Goal: Information Seeking & Learning: Learn about a topic

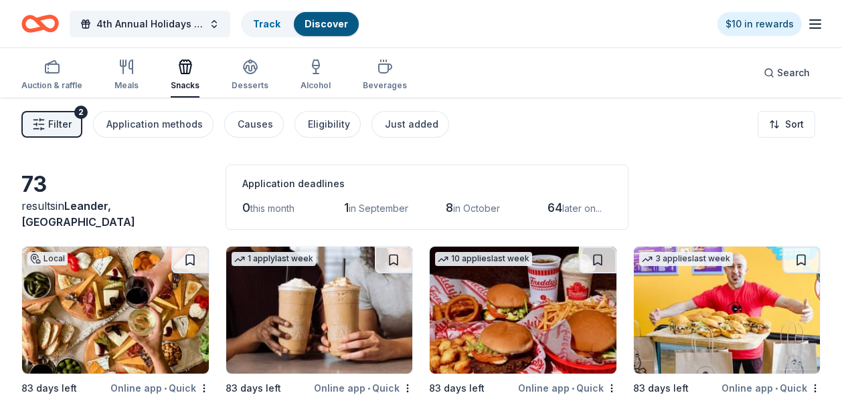
click at [51, 130] on span "Filter" at bounding box center [59, 124] width 23 height 16
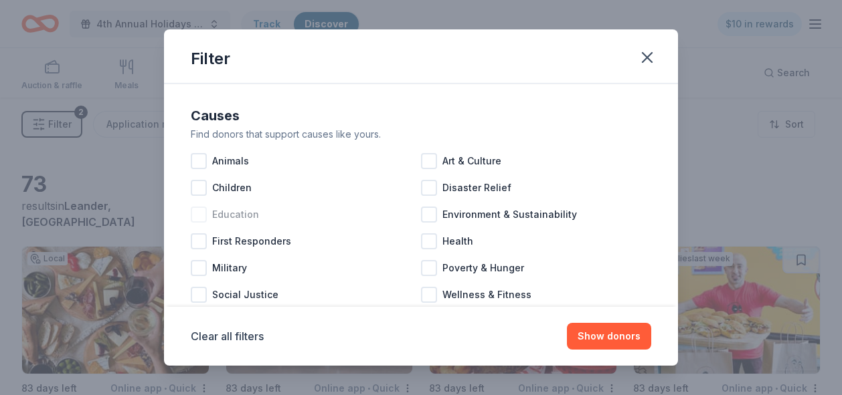
click at [249, 221] on span "Education" at bounding box center [235, 215] width 47 height 16
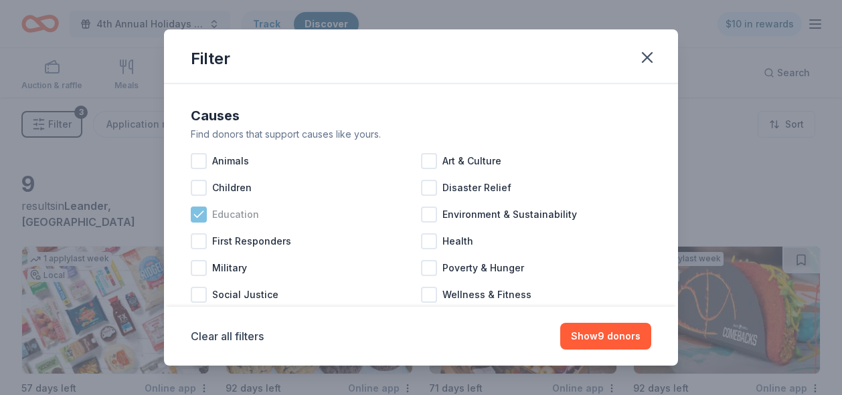
click at [205, 210] on icon at bounding box center [198, 214] width 13 height 13
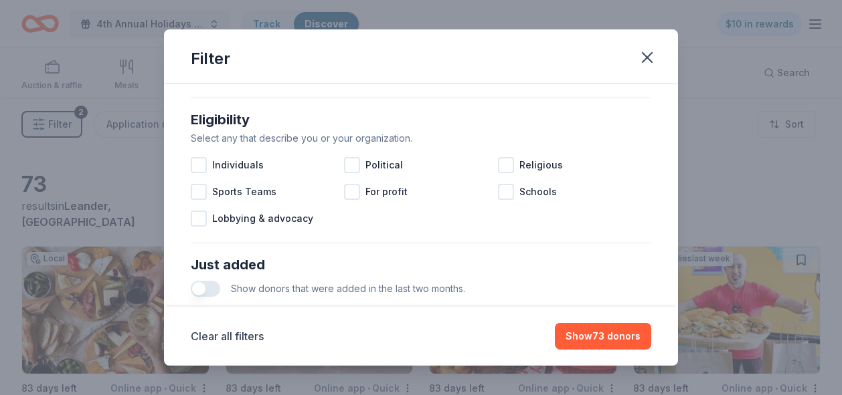
scroll to position [367, 0]
click at [201, 288] on button "button" at bounding box center [205, 288] width 29 height 16
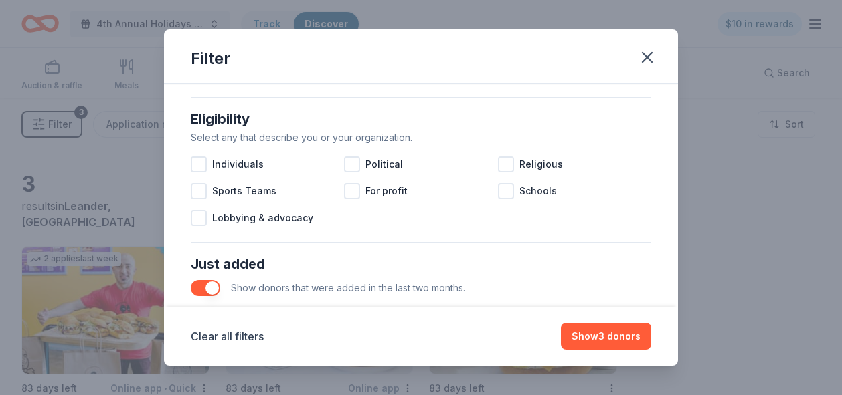
click at [207, 292] on button "button" at bounding box center [205, 288] width 29 height 16
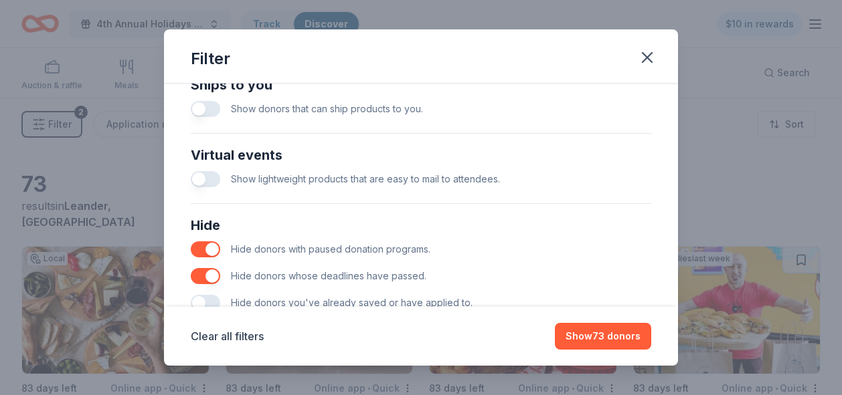
scroll to position [626, 0]
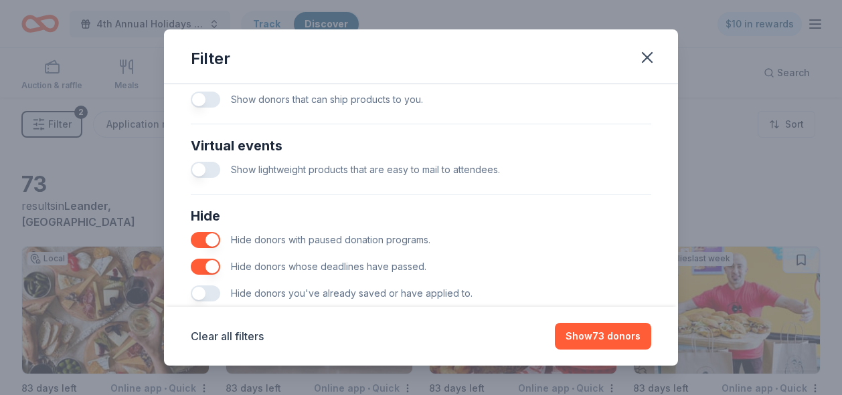
click at [197, 289] on button "button" at bounding box center [205, 294] width 29 height 16
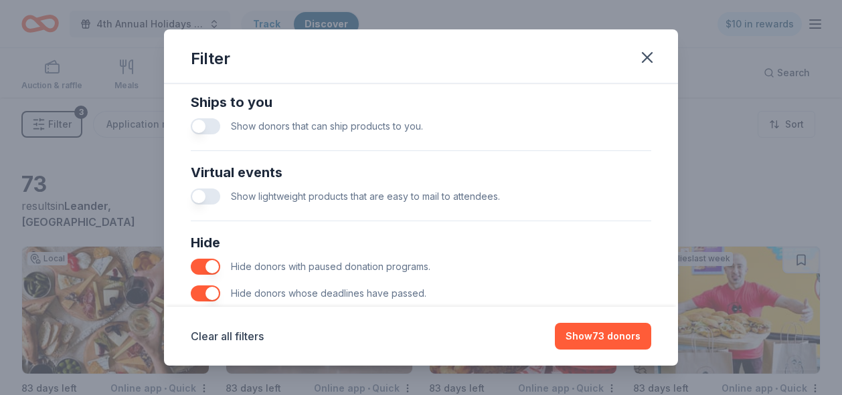
scroll to position [596, 0]
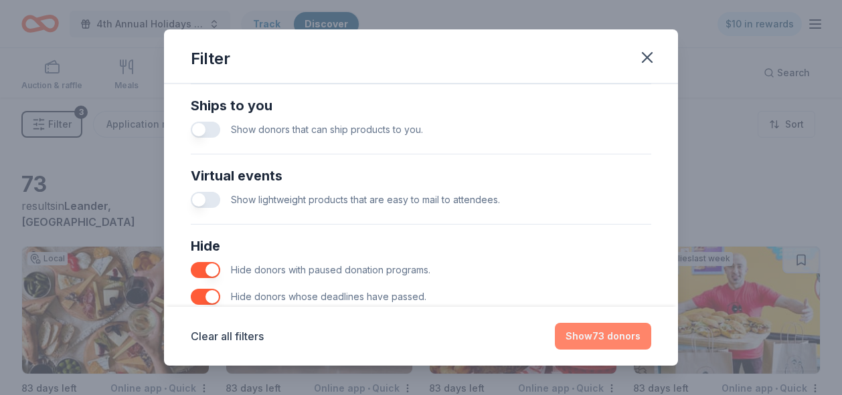
click at [592, 338] on button "Show 73 donors" at bounding box center [603, 336] width 96 height 27
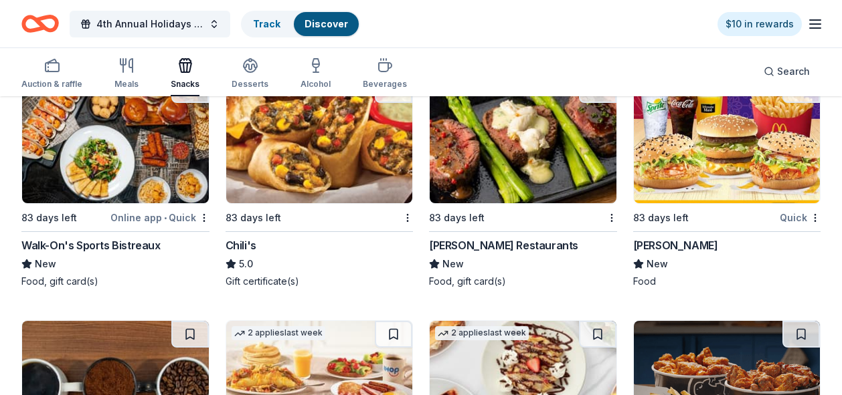
scroll to position [2470, 0]
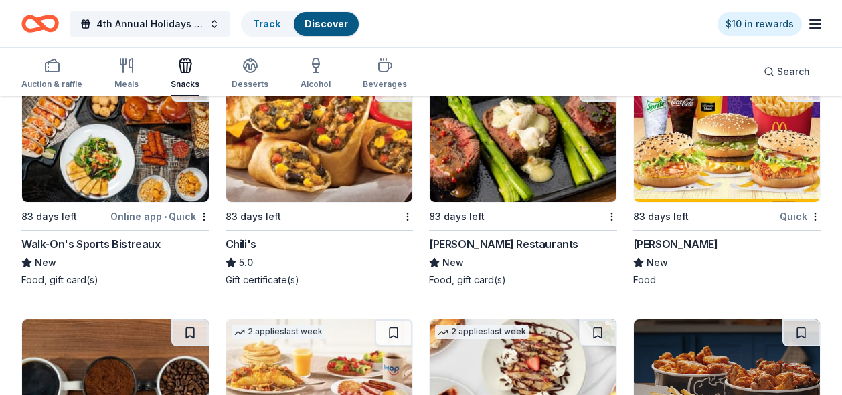
click at [476, 167] on img at bounding box center [523, 138] width 187 height 127
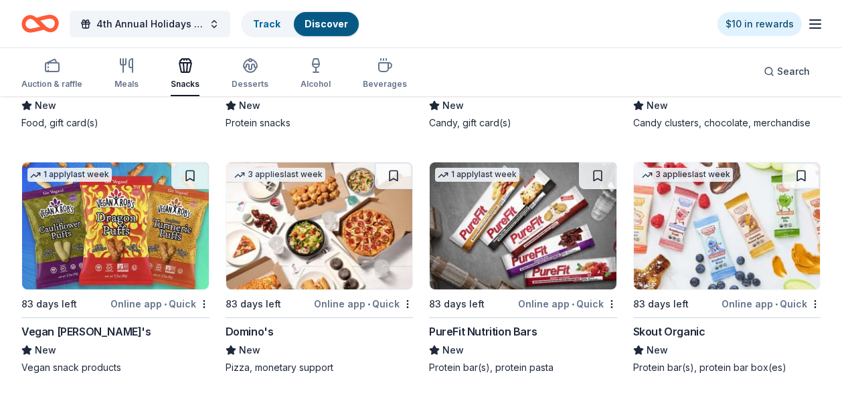
scroll to position [4348, 0]
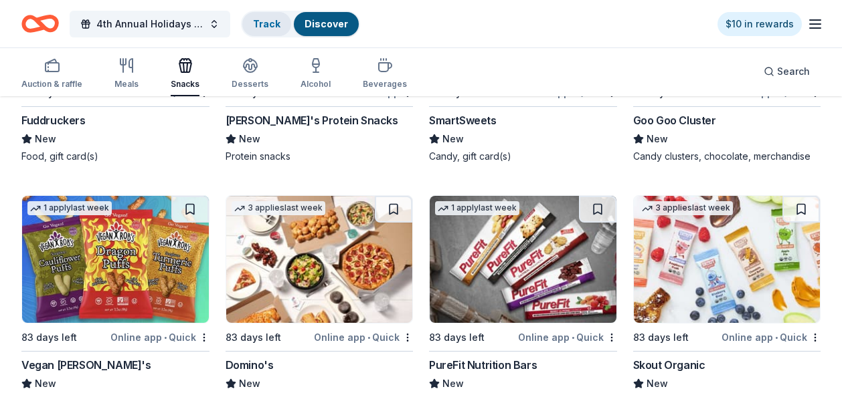
click at [256, 33] on div "Track" at bounding box center [266, 24] width 49 height 24
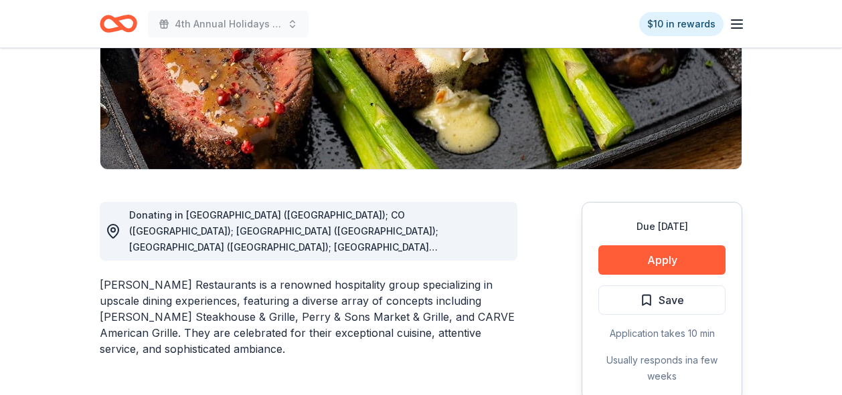
scroll to position [238, 0]
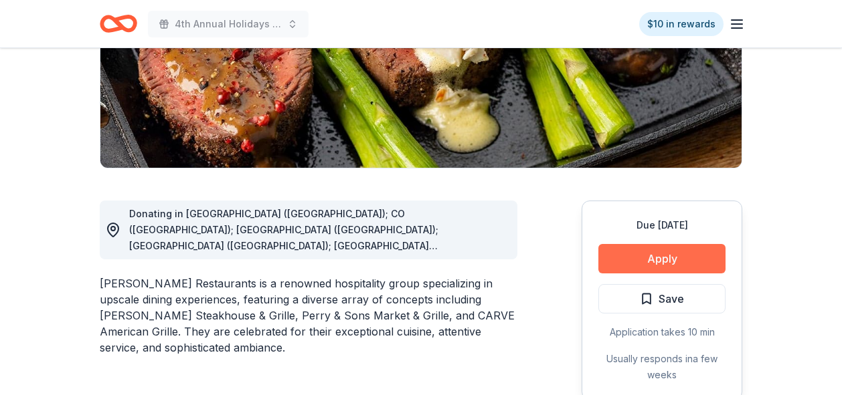
click at [656, 262] on button "Apply" at bounding box center [661, 258] width 127 height 29
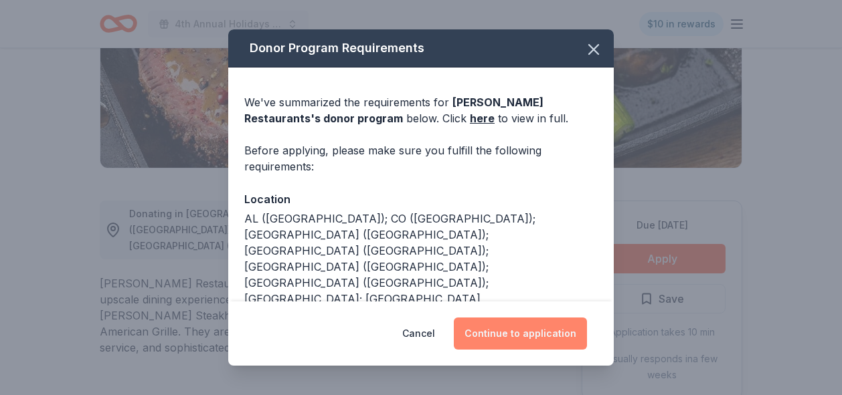
click at [532, 330] on button "Continue to application" at bounding box center [520, 334] width 133 height 32
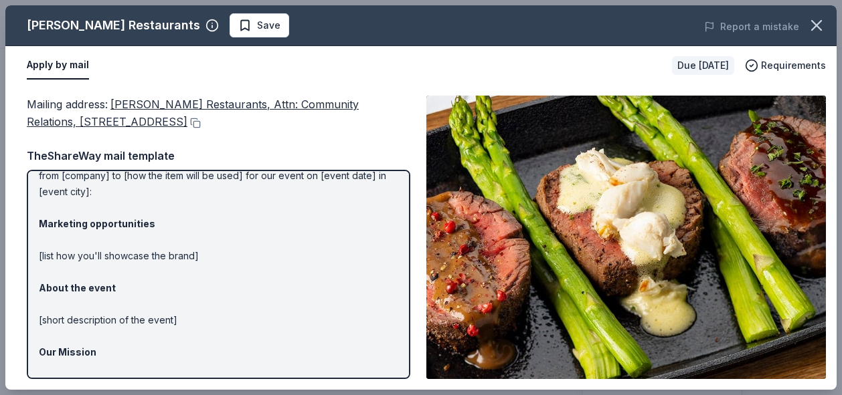
scroll to position [0, 0]
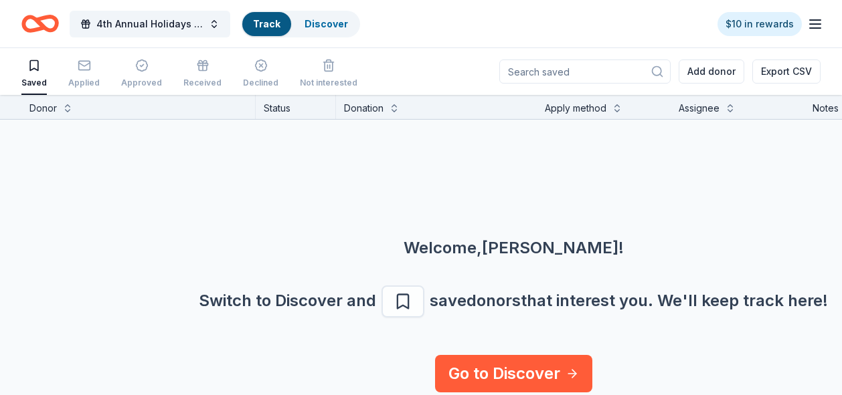
scroll to position [1, 0]
click at [98, 71] on div "Saved Applied Approved Received Declined Not interested" at bounding box center [189, 73] width 336 height 41
click at [78, 65] on rect "button" at bounding box center [83, 64] width 11 height 9
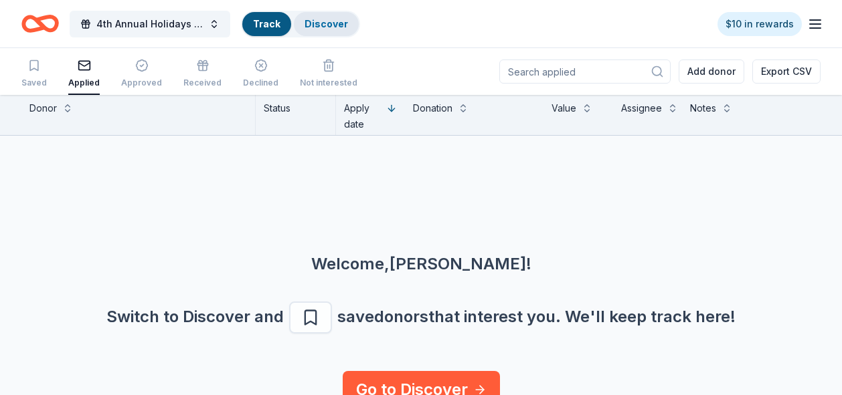
click at [318, 25] on link "Discover" at bounding box center [325, 23] width 43 height 11
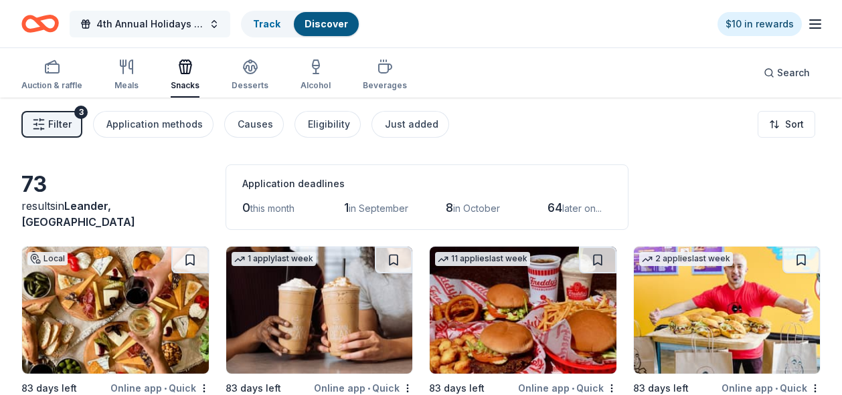
click at [193, 28] on span "4th Annual Holidays with the Horses" at bounding box center [149, 24] width 107 height 16
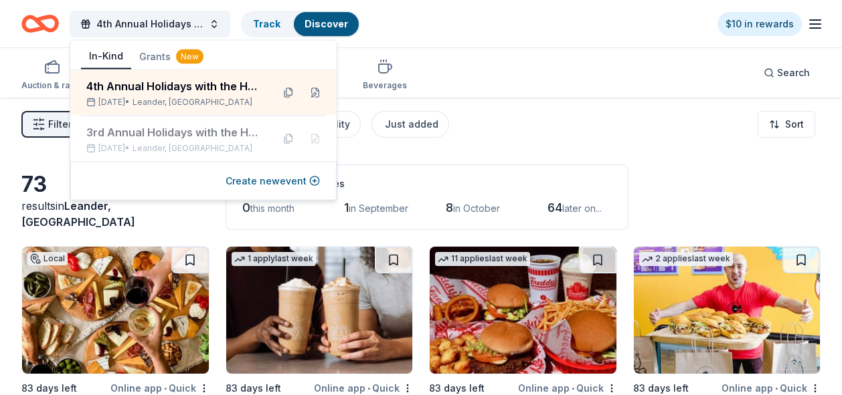
click at [144, 56] on button "Grants New" at bounding box center [171, 57] width 80 height 24
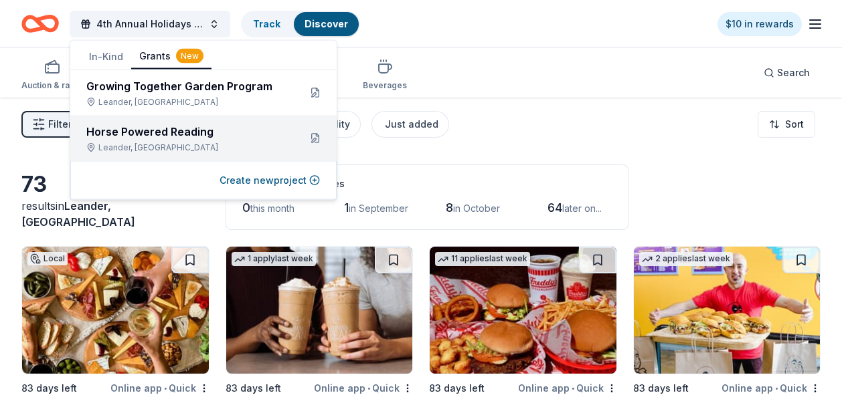
click at [171, 149] on div "Leander, TX" at bounding box center [187, 148] width 202 height 11
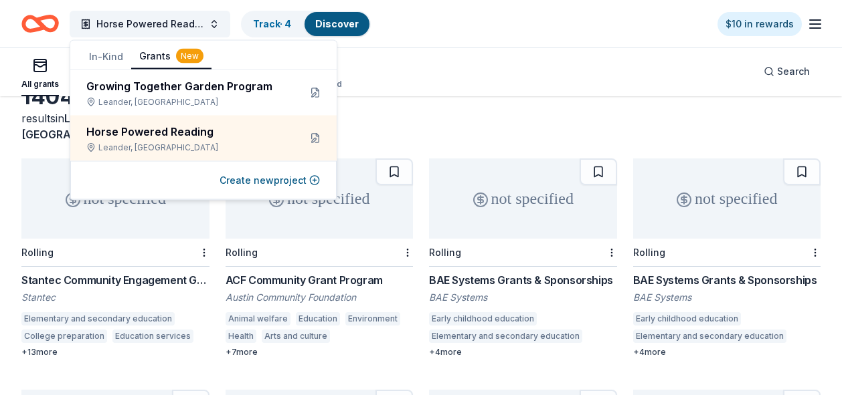
scroll to position [95, 0]
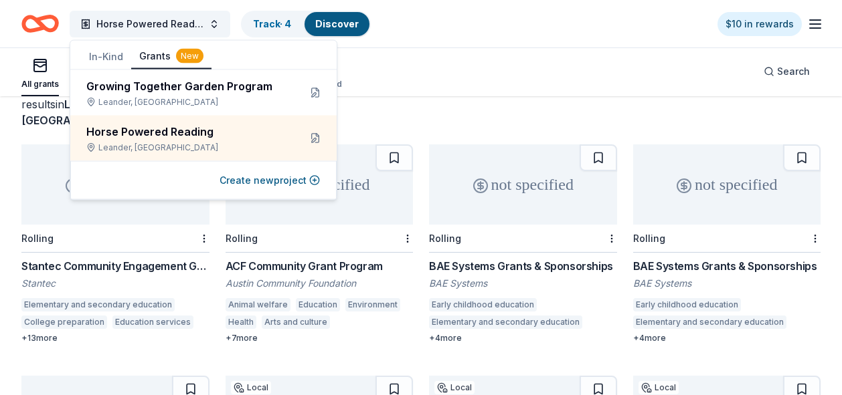
click at [256, 258] on div "ACF Community Grant Program" at bounding box center [319, 266] width 188 height 16
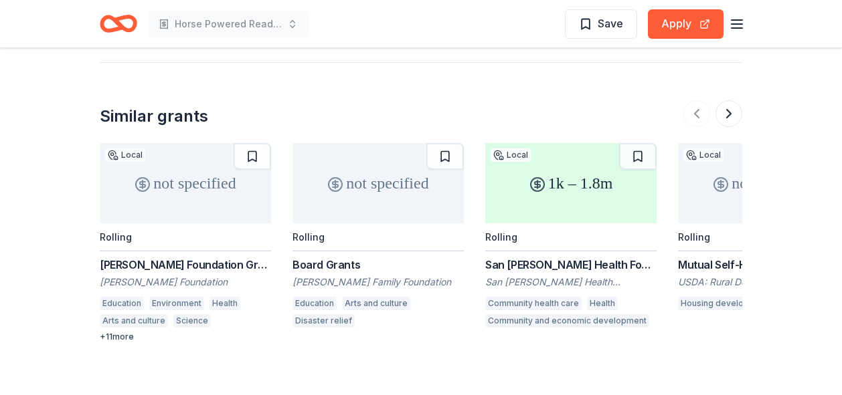
scroll to position [1870, 0]
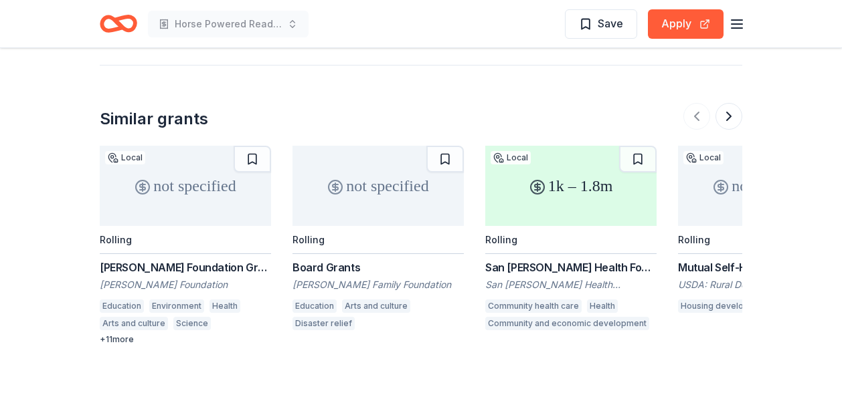
click at [316, 260] on div "Board Grants [PERSON_NAME] Family Foundation Education Arts and culture Disaste…" at bounding box center [377, 297] width 171 height 75
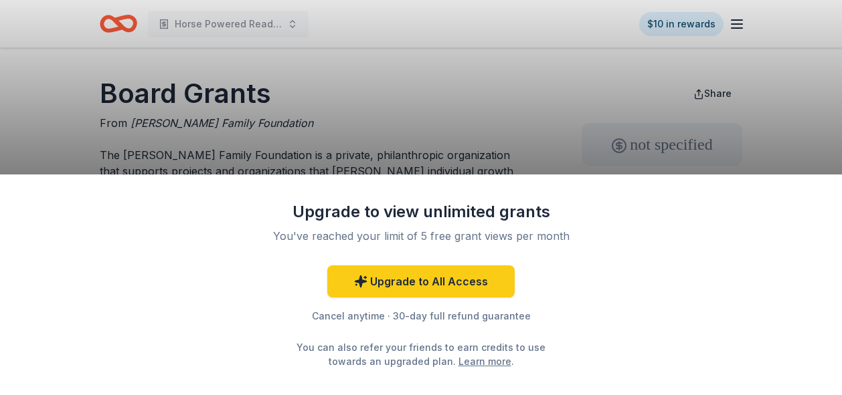
click at [252, 57] on div "Upgrade to view unlimited grants You've reached your limit of 5 free grant view…" at bounding box center [421, 197] width 842 height 395
click at [345, 81] on div "Upgrade to view unlimited grants You've reached your limit of 5 free grant view…" at bounding box center [421, 197] width 842 height 395
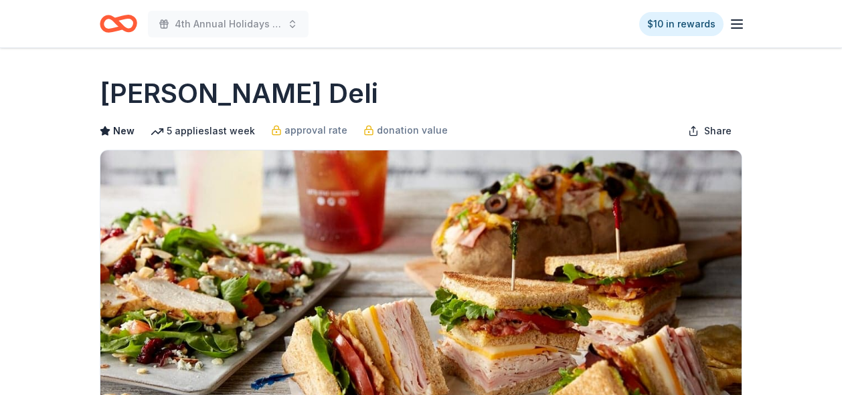
scroll to position [221, 0]
